Goal: Transaction & Acquisition: Purchase product/service

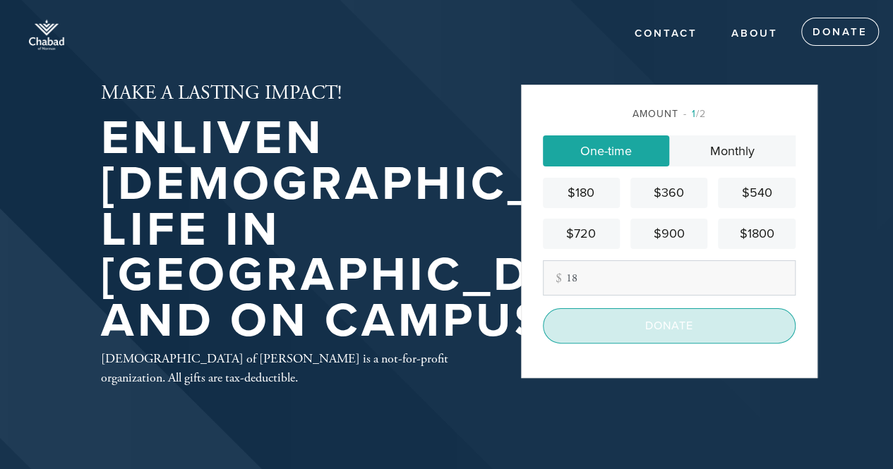
type input "18"
click at [655, 332] on input "Donate" at bounding box center [669, 325] width 253 height 35
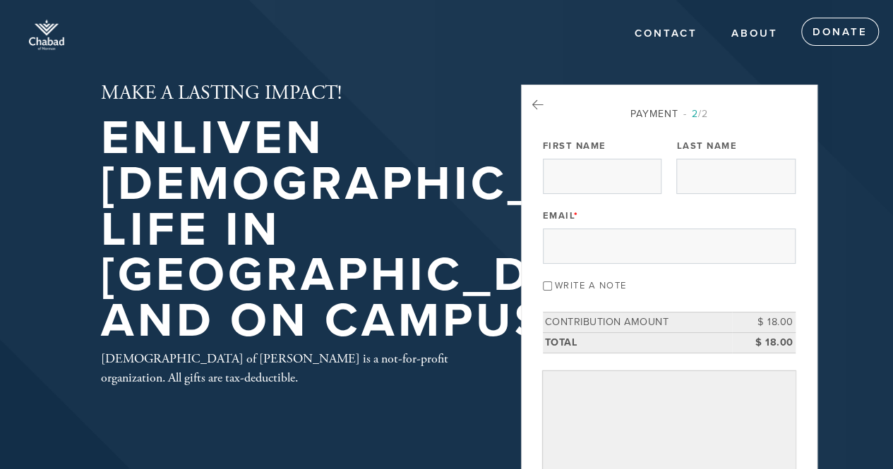
click at [610, 153] on div "First Name" at bounding box center [602, 165] width 119 height 59
click at [603, 173] on input "First Name" at bounding box center [602, 176] width 119 height 35
type input "[PERSON_NAME]"
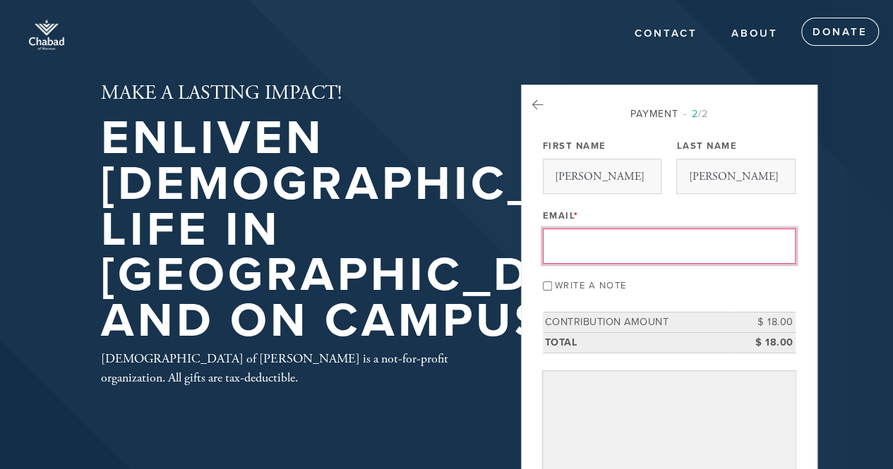
click at [606, 260] on input "Email *" at bounding box center [669, 246] width 253 height 35
type input "[EMAIL_ADDRESS][DOMAIN_NAME]"
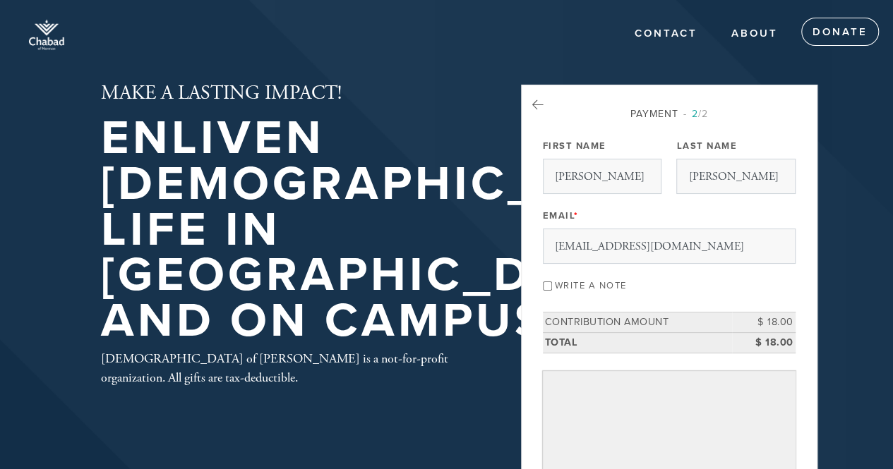
click at [544, 282] on input "Write a note" at bounding box center [547, 286] width 9 height 9
checkbox input "true"
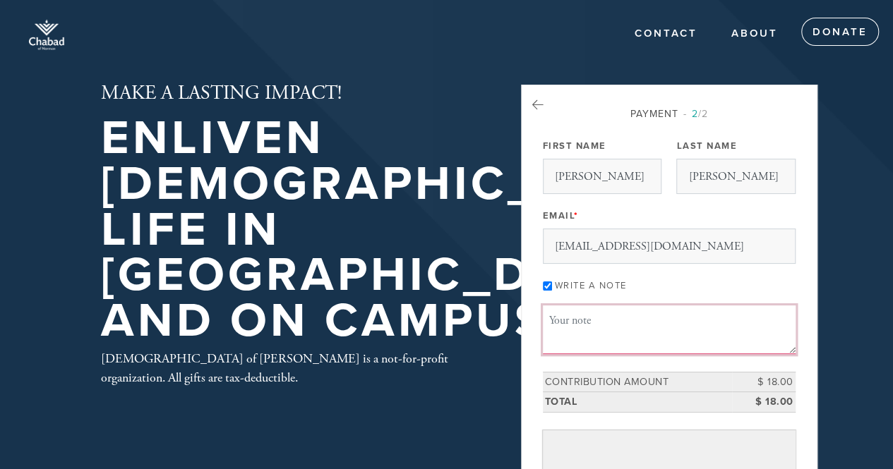
click at [587, 322] on textarea "Message or dedication" at bounding box center [669, 330] width 253 height 48
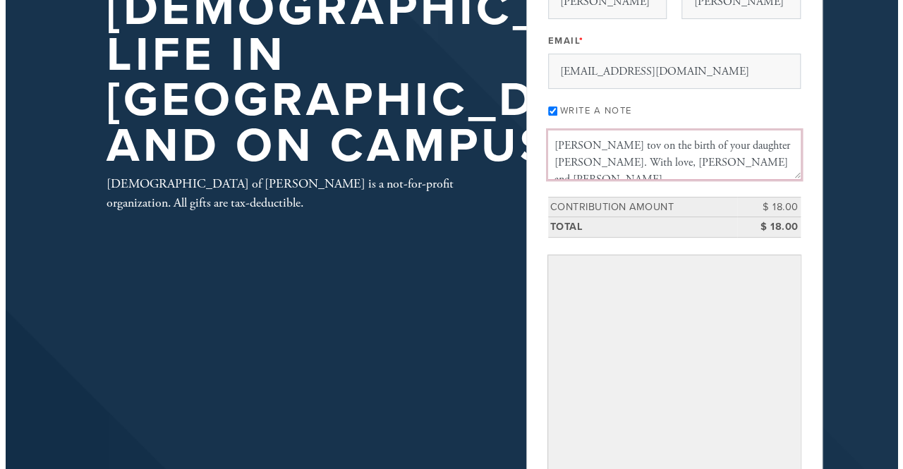
scroll to position [176, 0]
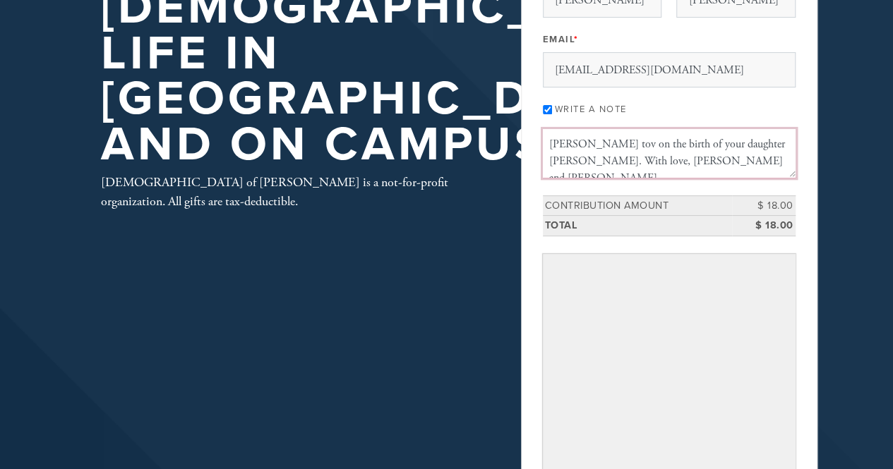
type textarea "[PERSON_NAME] tov on the birth of your daughter [PERSON_NAME]. With love, [PERS…"
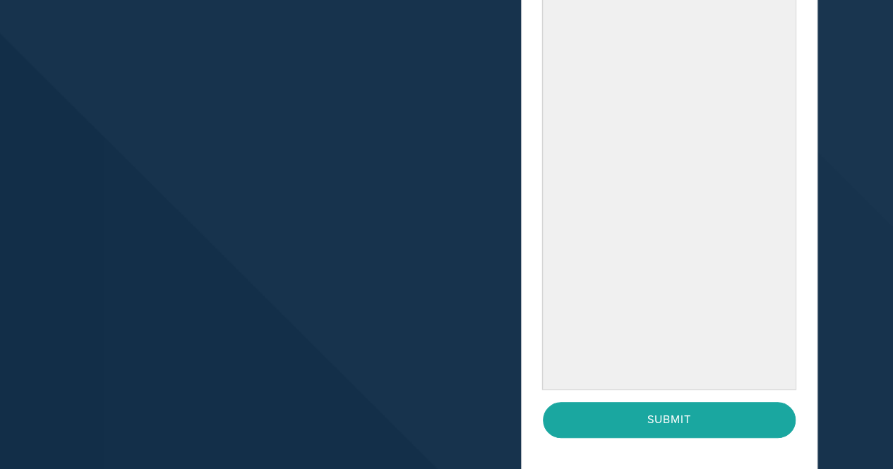
scroll to position [451, 0]
click at [854, 215] on header "Contact About Donate MAKE A LASTING IMPACT! Enliven [DEMOGRAPHIC_DATA] life in …" at bounding box center [446, 63] width 893 height 1029
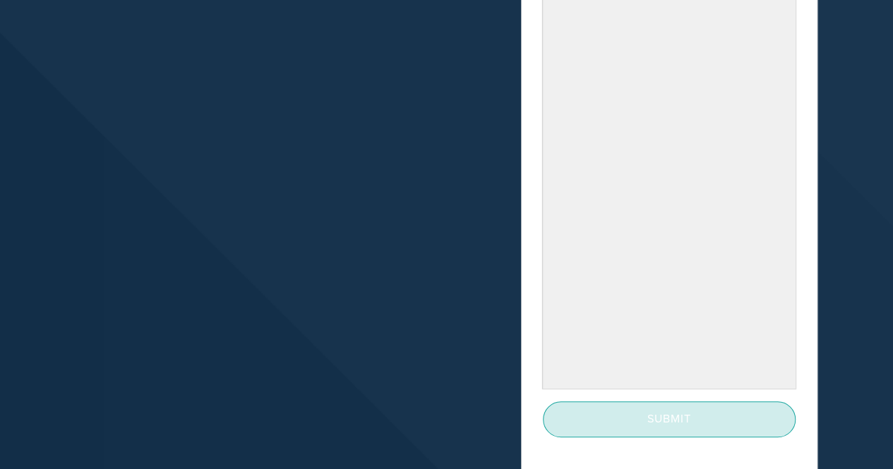
click at [675, 404] on input "Submit" at bounding box center [669, 419] width 253 height 35
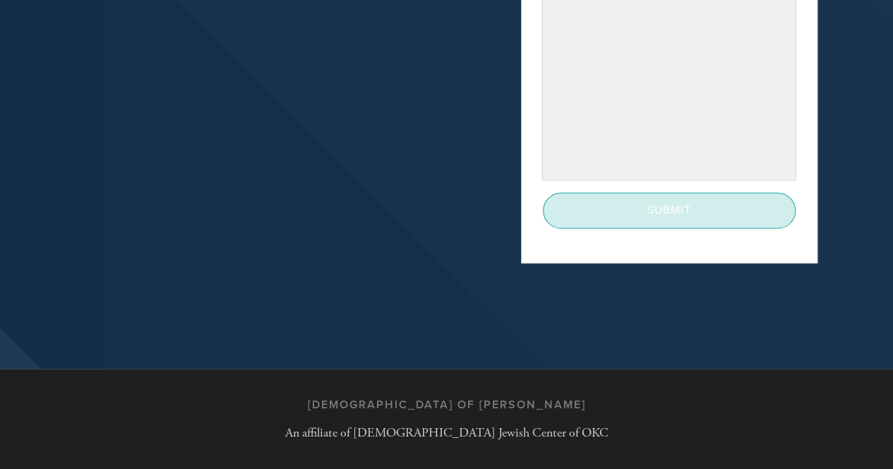
scroll to position [539, 0]
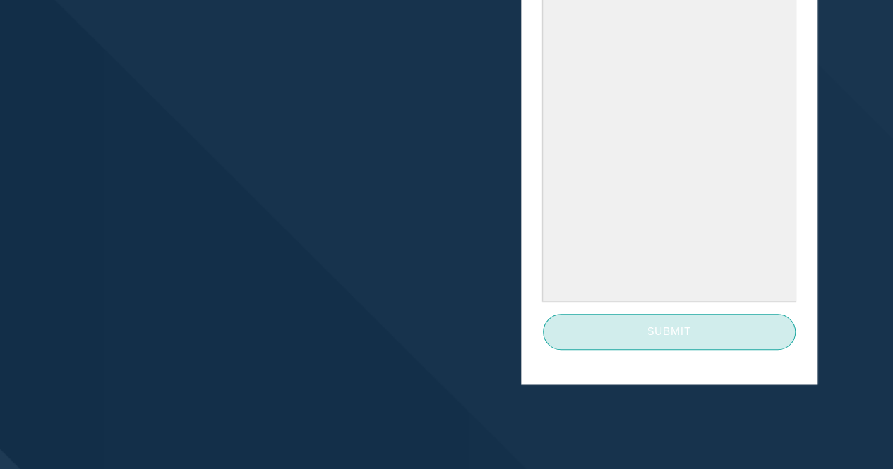
click at [622, 332] on input "Submit" at bounding box center [669, 331] width 253 height 35
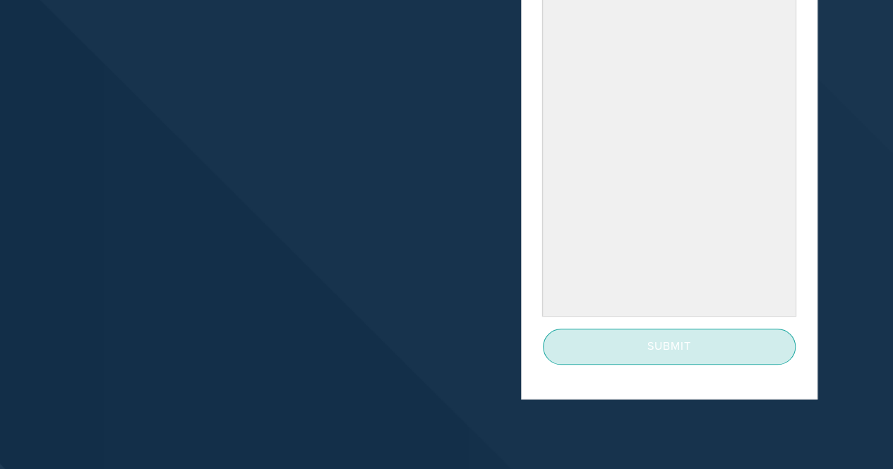
scroll to position [524, 0]
click at [656, 349] on input "Submit" at bounding box center [669, 345] width 253 height 35
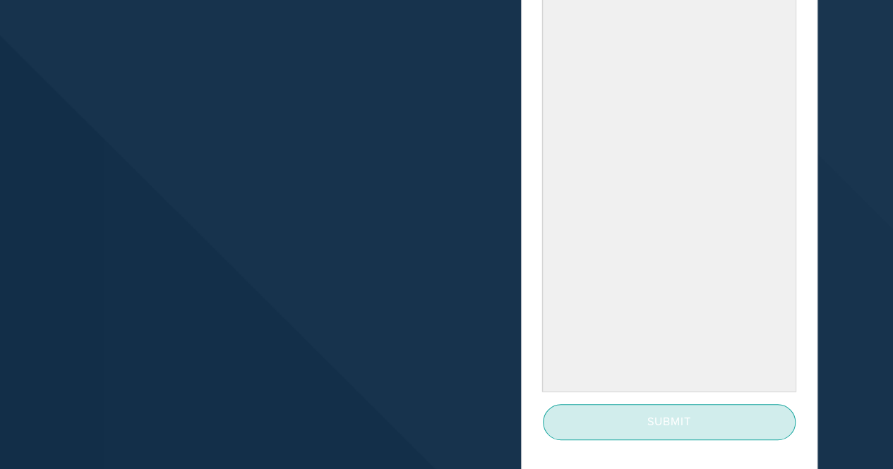
scroll to position [447, 0]
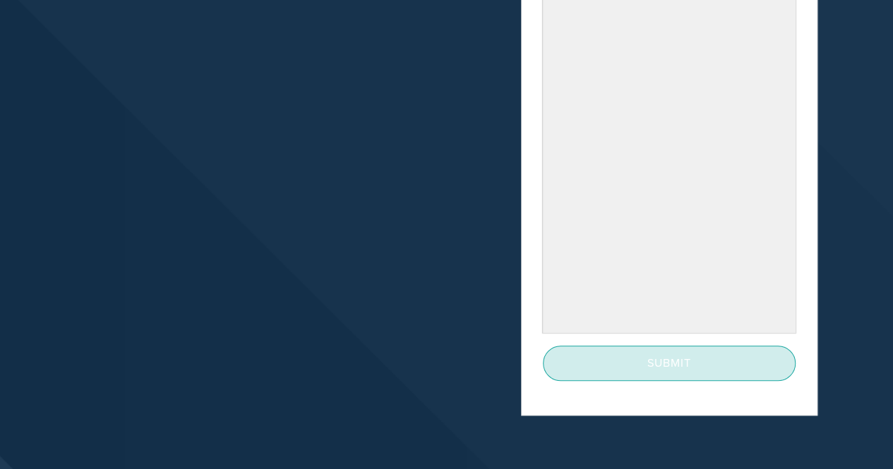
click at [606, 363] on input "Submit" at bounding box center [669, 363] width 253 height 35
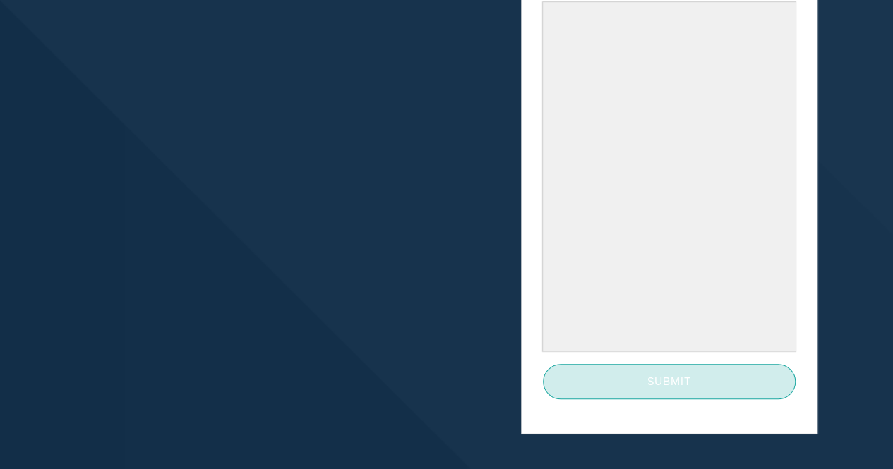
scroll to position [429, 0]
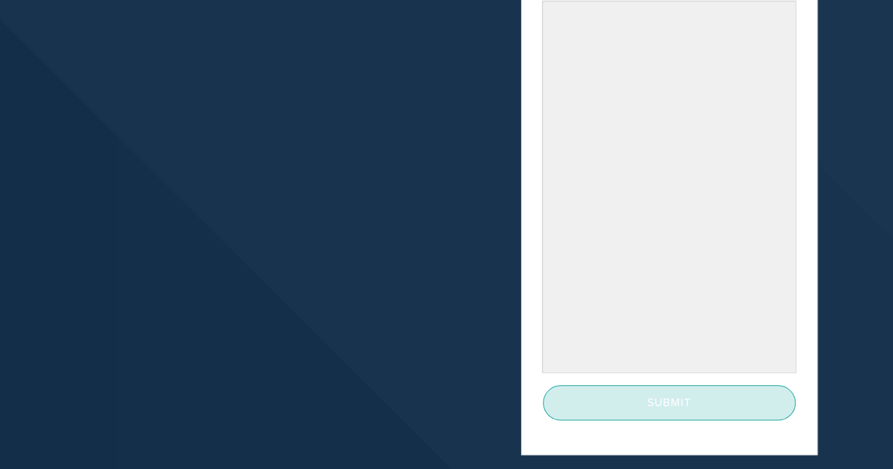
click at [648, 392] on input "Submit" at bounding box center [669, 402] width 253 height 35
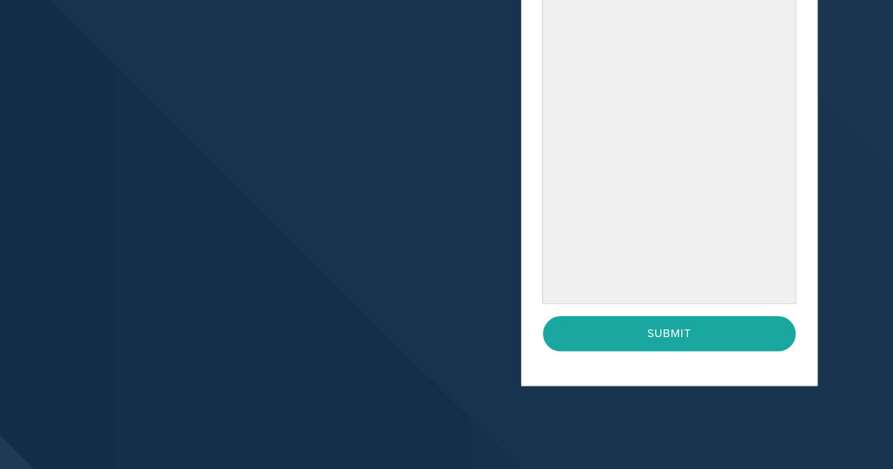
scroll to position [499, 0]
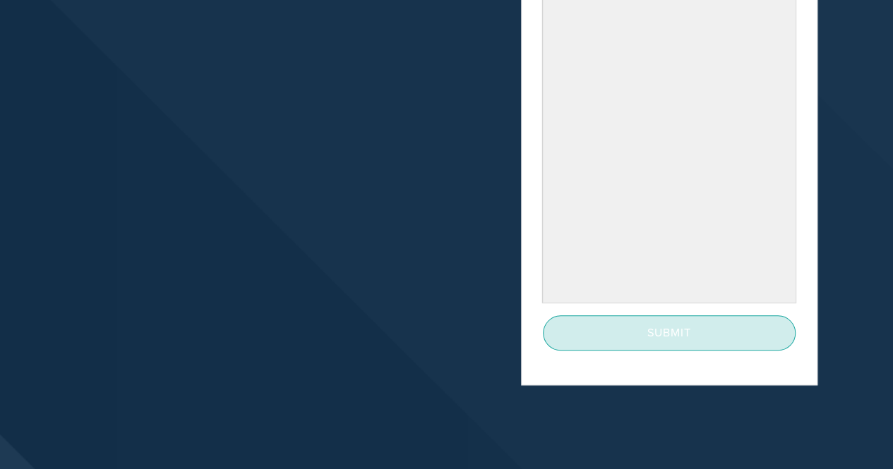
click at [681, 332] on input "Submit" at bounding box center [669, 332] width 253 height 35
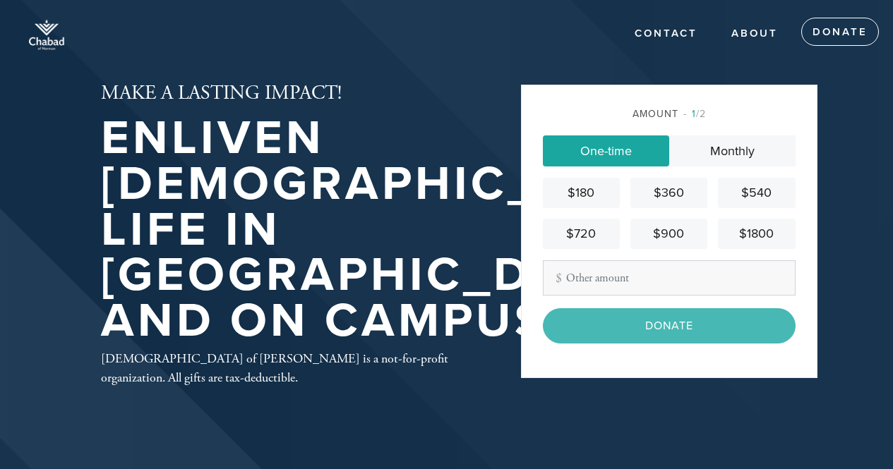
click at [675, 278] on input "Other Amount" at bounding box center [669, 277] width 253 height 35
type input "18"
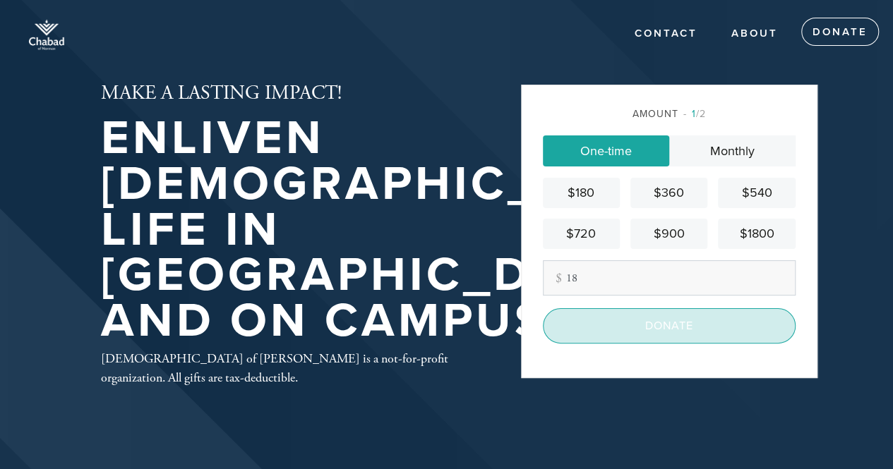
click at [659, 322] on input "Donate" at bounding box center [669, 325] width 253 height 35
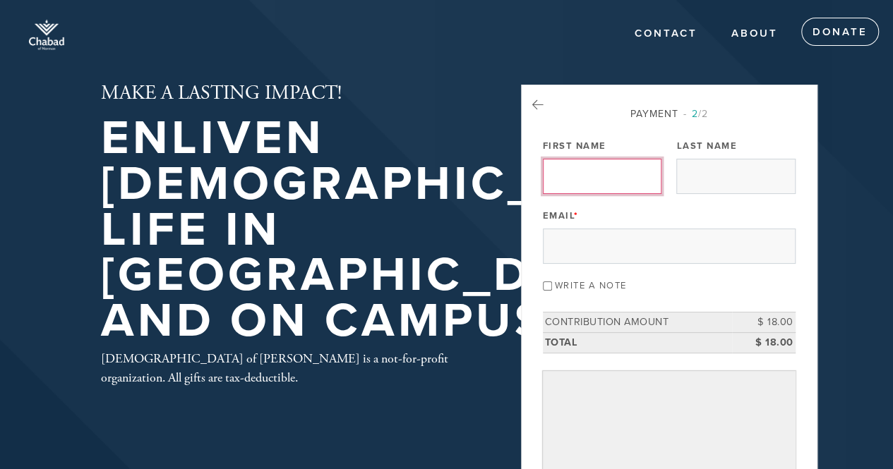
click at [634, 187] on input "First Name" at bounding box center [602, 176] width 119 height 35
type input "[PERSON_NAME]"
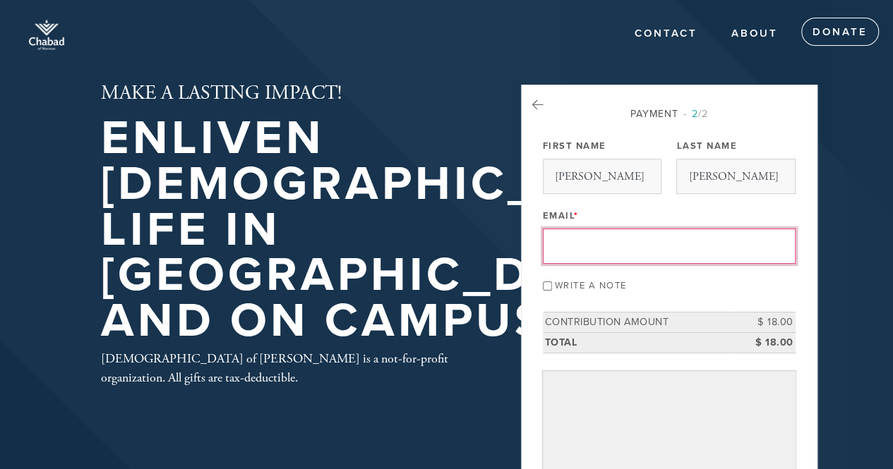
click at [634, 251] on input "Email *" at bounding box center [669, 246] width 253 height 35
type input "[EMAIL_ADDRESS][DOMAIN_NAME]"
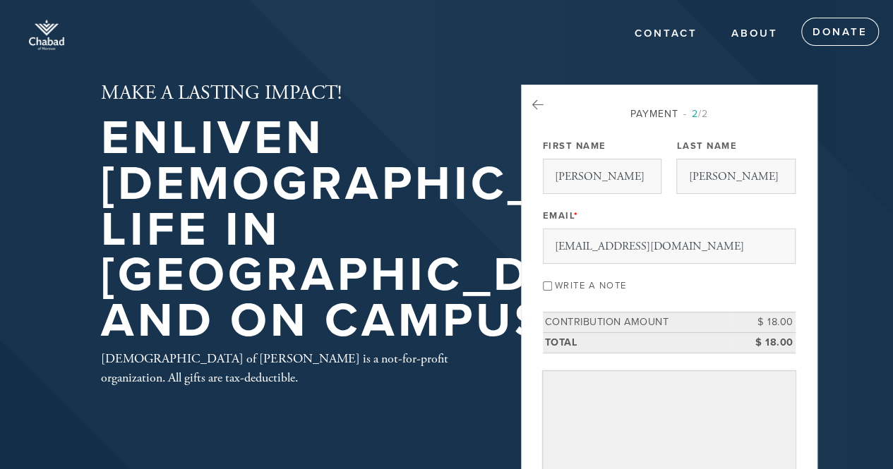
click at [541, 284] on div "Payment 2 /2 First Name Wendy Last Name Greenwald Email * WLCGator@aol.com Writ…" at bounding box center [669, 424] width 296 height 679
click at [545, 284] on input "Write a note" at bounding box center [547, 286] width 9 height 9
checkbox input "true"
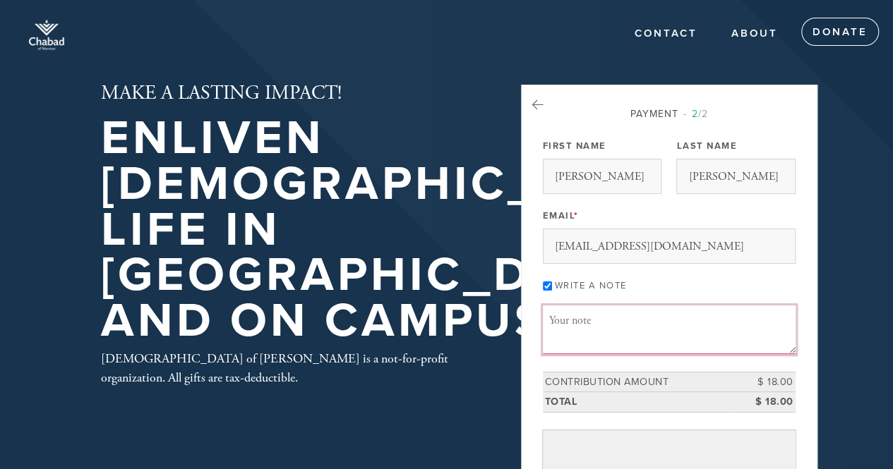
click at [567, 317] on textarea "Message or dedication" at bounding box center [669, 330] width 253 height 48
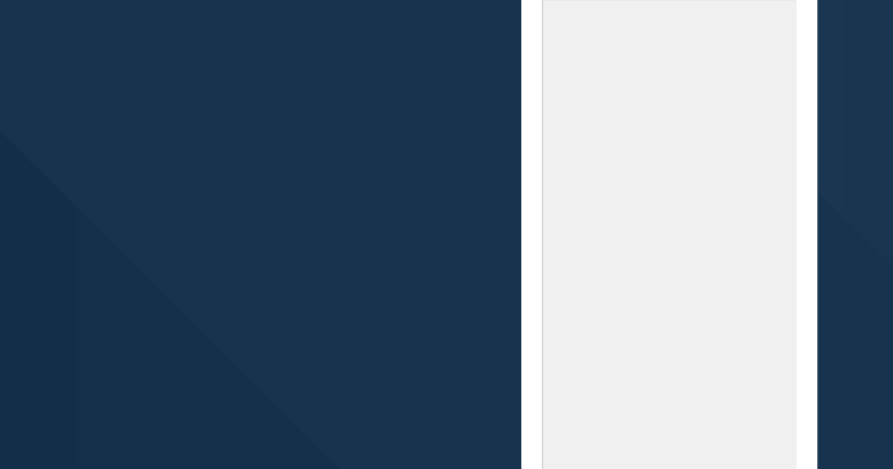
scroll to position [431, 0]
type textarea "Mazel tov on the birth of your daughter. With love, Wendy and Brady Greenwld"
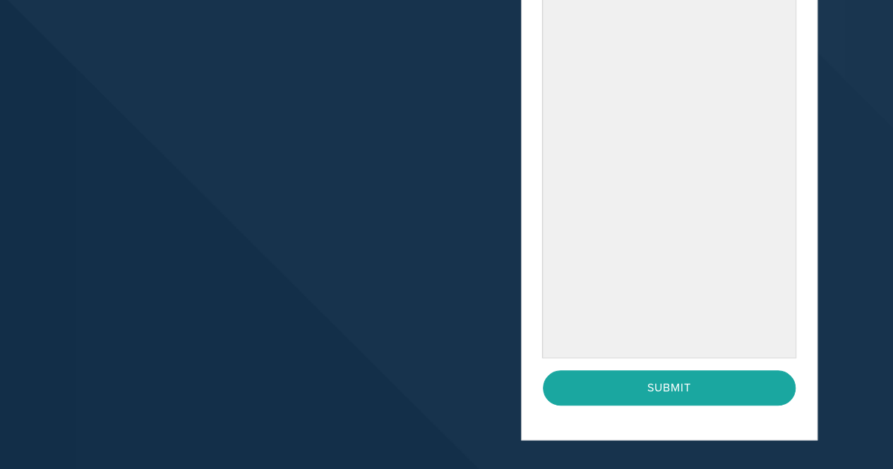
scroll to position [570, 0]
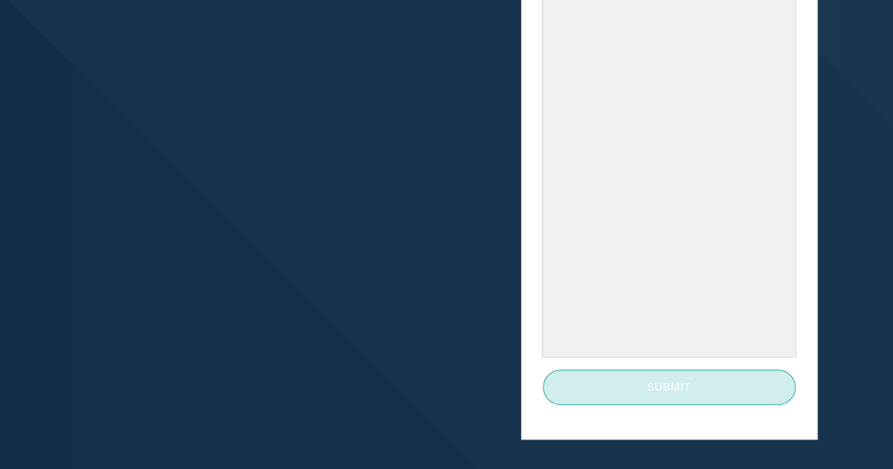
click at [665, 380] on input "Submit" at bounding box center [669, 387] width 253 height 35
